Goal: Task Accomplishment & Management: Use online tool/utility

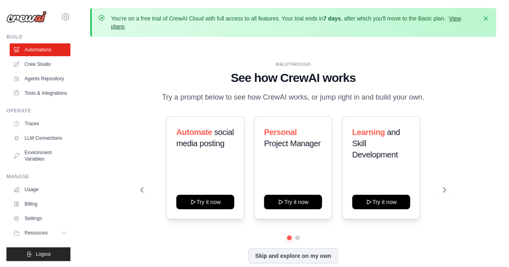
click at [452, 19] on link "View plans" at bounding box center [285, 22] width 349 height 14
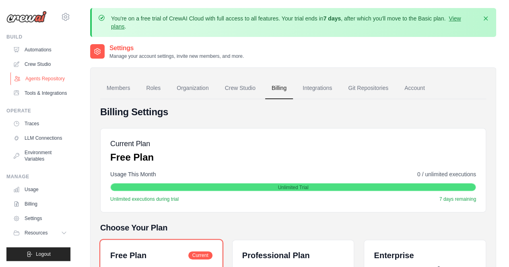
click at [50, 81] on link "Agents Repository" at bounding box center [40, 78] width 61 height 13
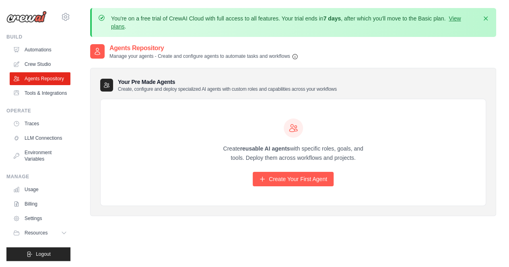
scroll to position [51, 0]
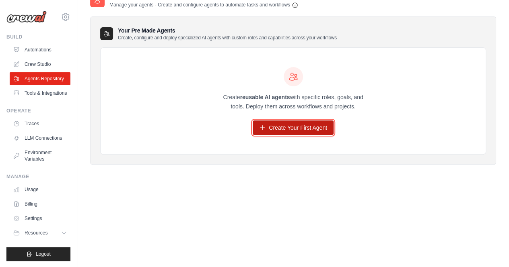
click at [270, 127] on link "Create Your First Agent" at bounding box center [293, 128] width 81 height 14
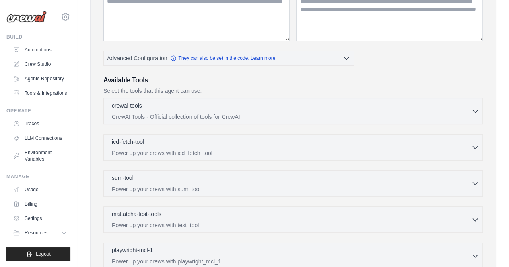
scroll to position [241, 0]
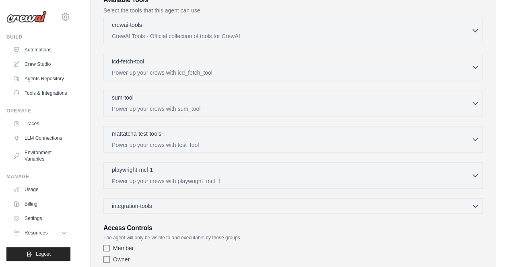
click at [469, 26] on div "crewai-tools 0 selected" at bounding box center [291, 26] width 359 height 10
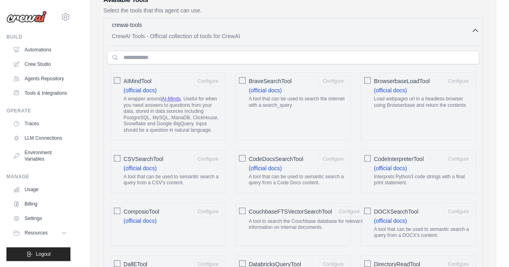
click at [469, 26] on div "crewai-tools 0 selected" at bounding box center [291, 26] width 359 height 10
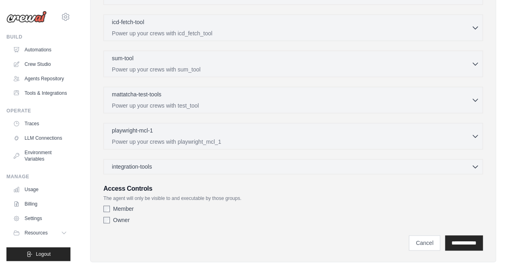
scroll to position [294, 0]
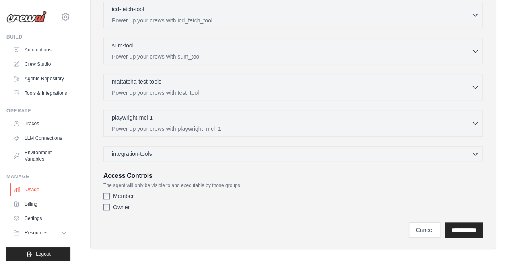
click at [31, 193] on link "Usage" at bounding box center [40, 189] width 61 height 13
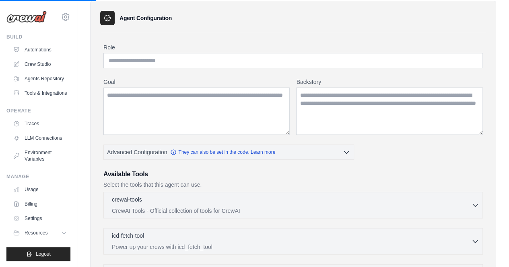
scroll to position [52, 0]
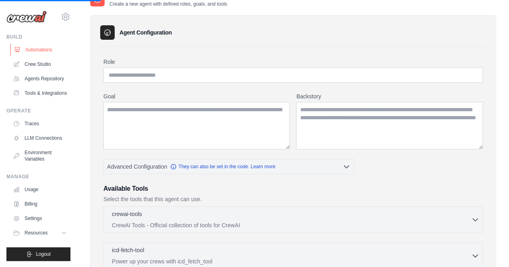
click at [48, 55] on link "Automations" at bounding box center [40, 49] width 61 height 13
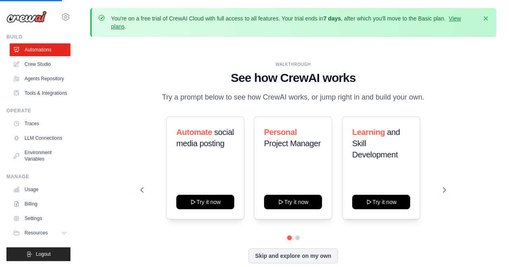
scroll to position [35, 0]
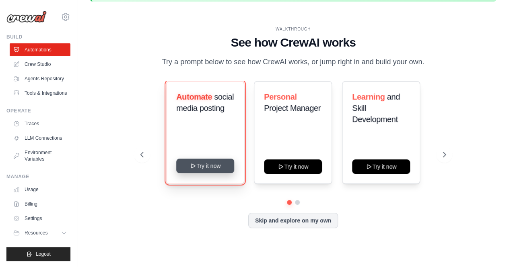
click at [221, 162] on button "Try it now" at bounding box center [205, 166] width 58 height 14
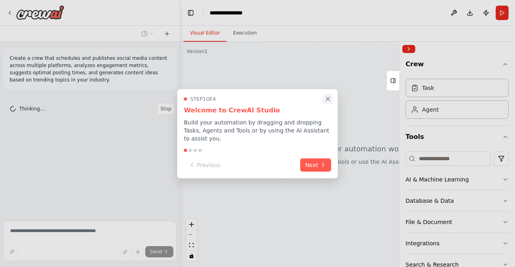
click at [328, 104] on button "Close walkthrough" at bounding box center [328, 99] width 10 height 10
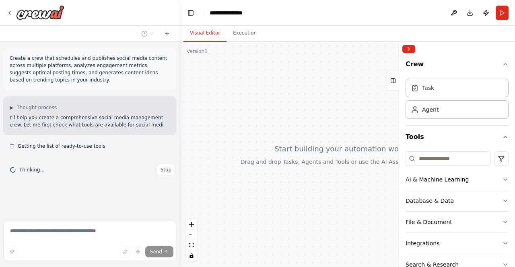
click at [488, 182] on button "AI & Machine Learning" at bounding box center [456, 179] width 103 height 21
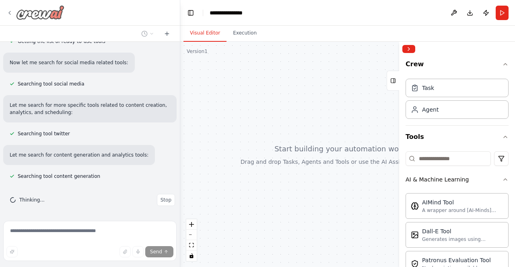
click at [11, 10] on icon at bounding box center [9, 13] width 6 height 6
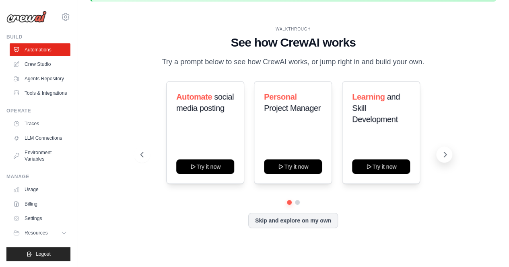
click at [442, 156] on icon at bounding box center [445, 155] width 8 height 8
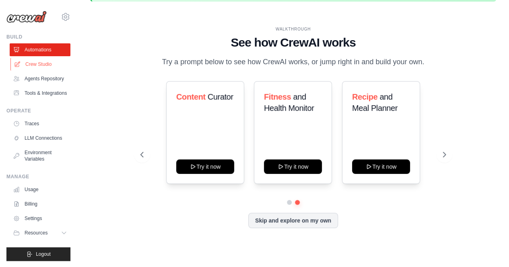
click at [23, 63] on link "Crew Studio" at bounding box center [40, 64] width 61 height 13
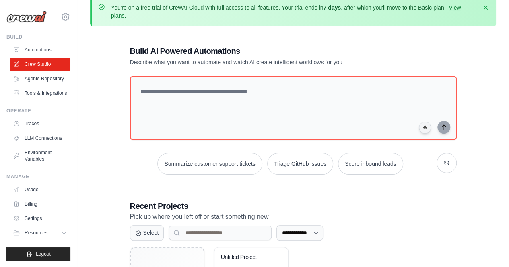
scroll to position [91, 0]
